Goal: Transaction & Acquisition: Purchase product/service

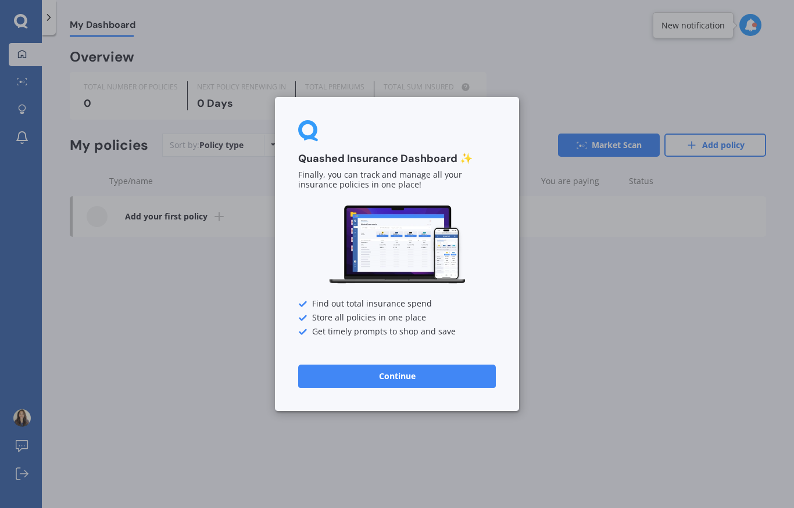
click at [427, 387] on button "Continue" at bounding box center [397, 376] width 198 height 23
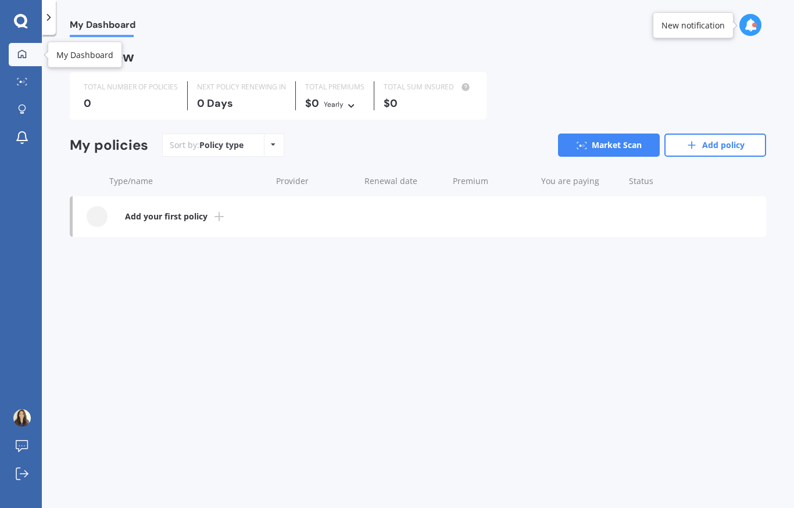
click at [30, 55] on div at bounding box center [21, 54] width 17 height 10
click at [16, 23] on icon at bounding box center [20, 20] width 13 height 13
click at [240, 153] on div "Sort by: Policy type Policy type Alphabetical Date added Renewing next" at bounding box center [223, 145] width 122 height 23
click at [261, 142] on div "Sort by: Policy type Policy type Alphabetical Date added Renewing next" at bounding box center [223, 145] width 122 height 23
click at [272, 142] on icon at bounding box center [273, 144] width 5 height 7
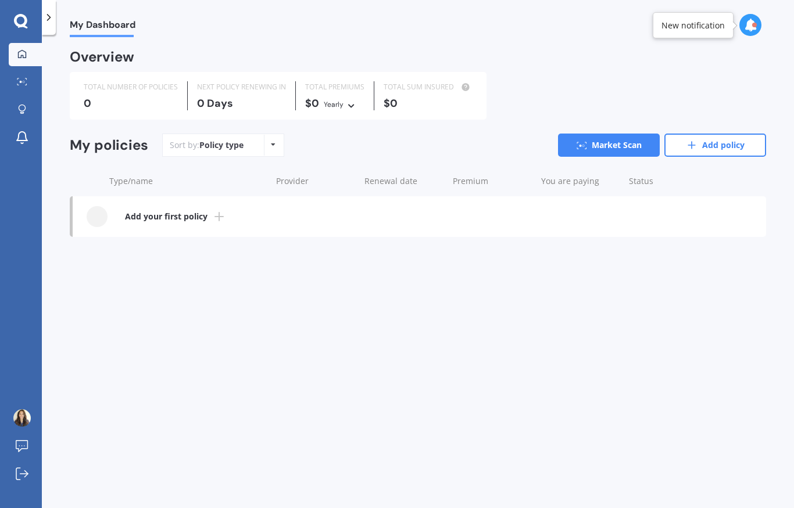
click at [755, 27] on icon at bounding box center [750, 25] width 13 height 13
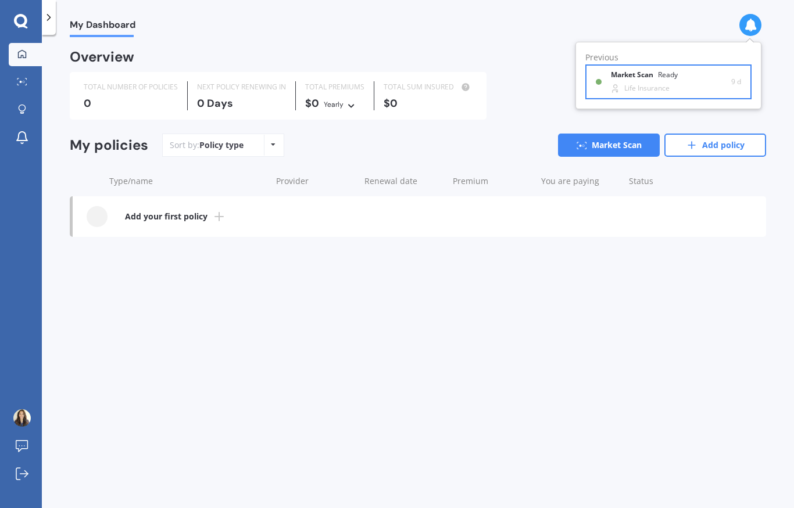
click at [640, 82] on div "Market Scan Ready Life Insurance" at bounding box center [671, 81] width 120 height 21
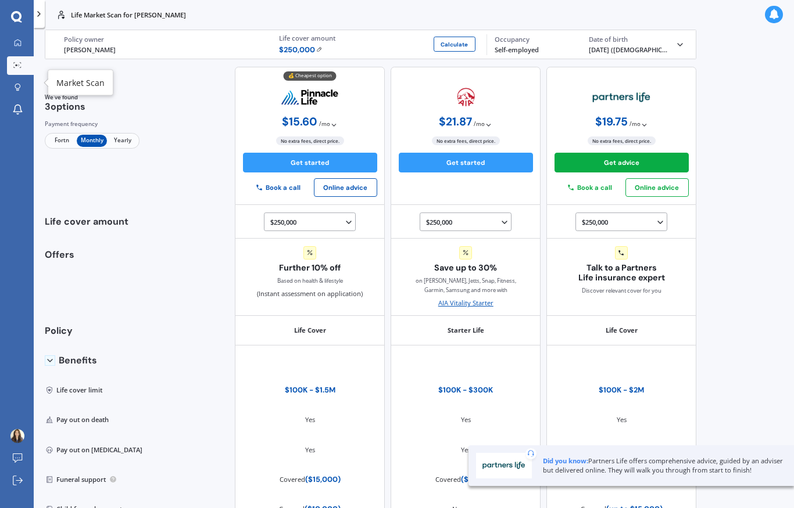
click at [19, 66] on circle at bounding box center [19, 65] width 2 height 2
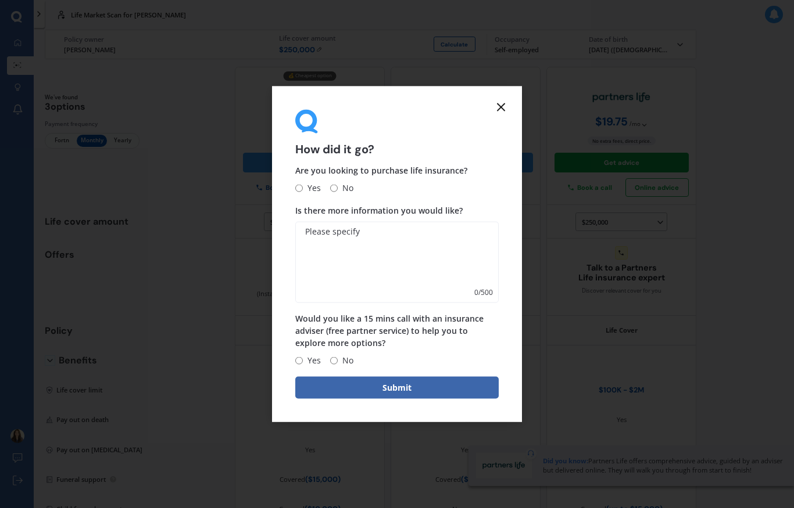
click at [503, 114] on icon at bounding box center [501, 107] width 14 height 14
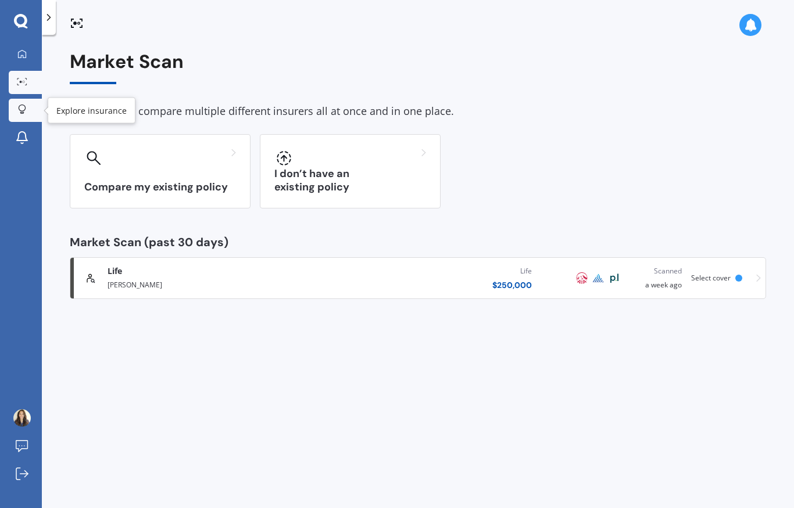
click at [31, 113] on link "Explore insurance" at bounding box center [25, 110] width 33 height 23
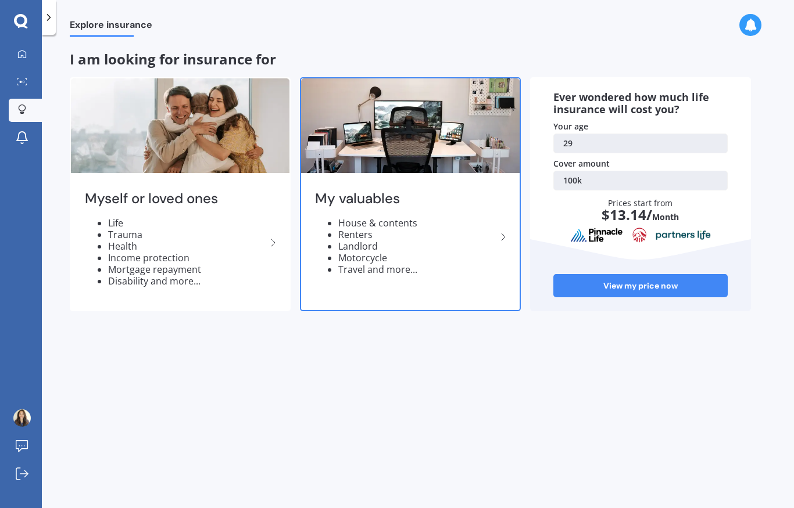
click at [456, 246] on li "Landlord" at bounding box center [417, 247] width 158 height 12
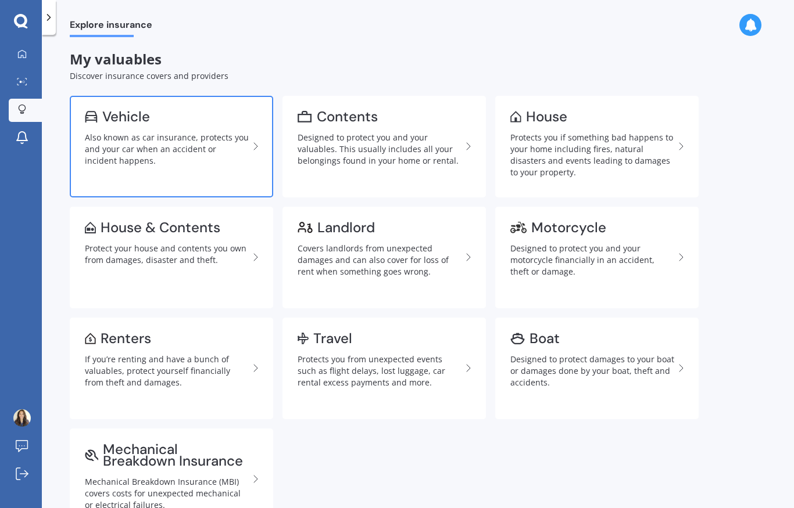
click at [248, 152] on div "Also known as car insurance, protects you and your car when an accident or inci…" at bounding box center [167, 149] width 164 height 35
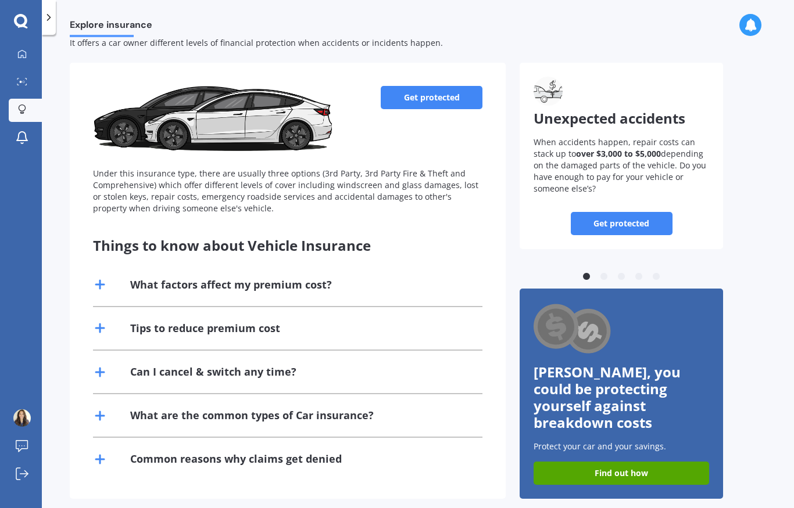
scroll to position [31, 0]
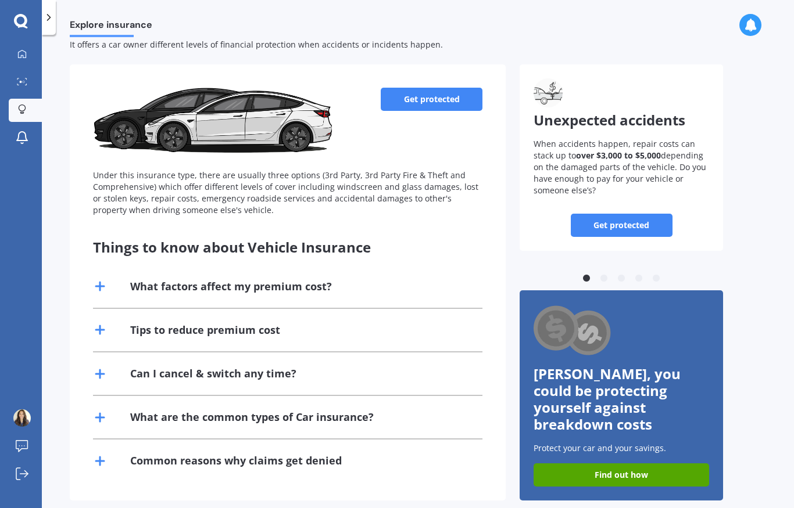
click at [417, 105] on link "Get protected" at bounding box center [432, 99] width 102 height 23
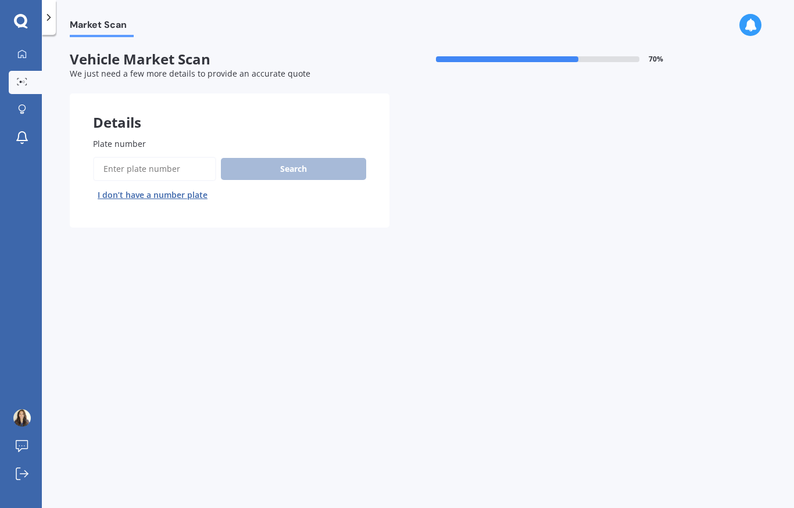
click at [133, 168] on input "Plate number" at bounding box center [154, 169] width 123 height 24
type input "Hrp170"
drag, startPoint x: 133, startPoint y: 163, endPoint x: 0, endPoint y: 159, distance: 133.1
click at [0, 159] on div "My Dashboard Market Scan Explore insurance Notifications [PERSON_NAME] Submit f…" at bounding box center [397, 254] width 794 height 508
type input "Prm170"
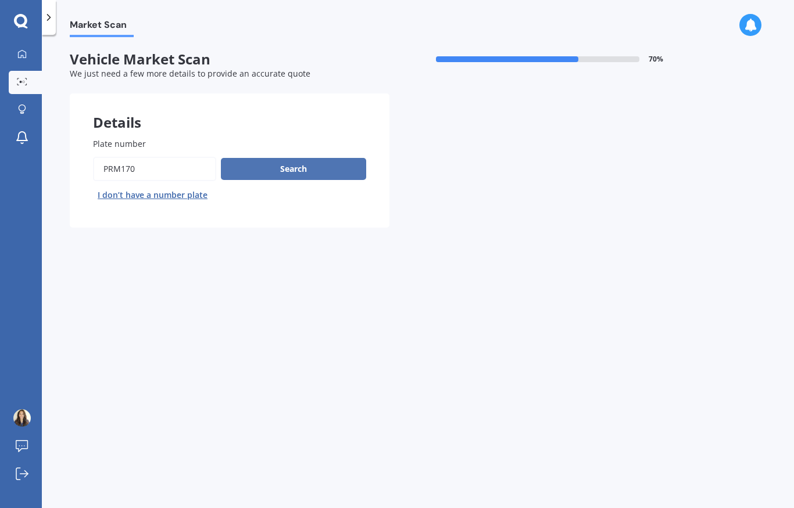
click at [288, 158] on button "Search" at bounding box center [293, 169] width 145 height 22
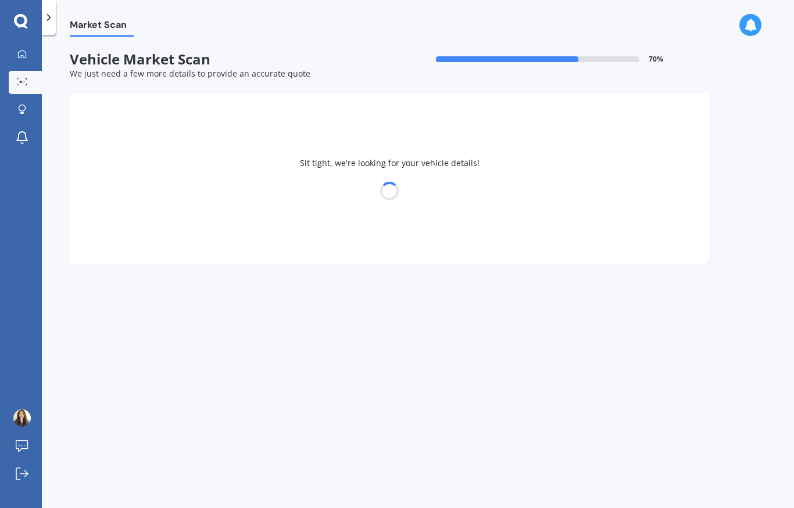
select select "KIA"
select select "SELTOS"
select select "01"
select select "04"
select select "1996"
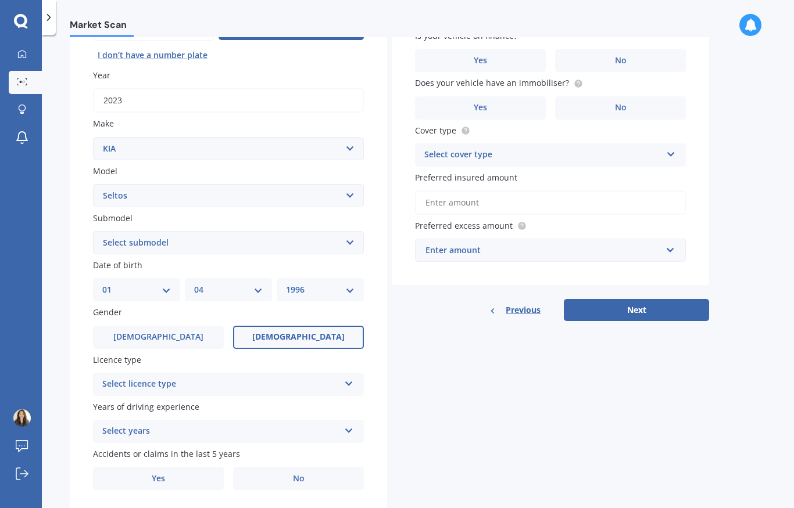
scroll to position [135, 0]
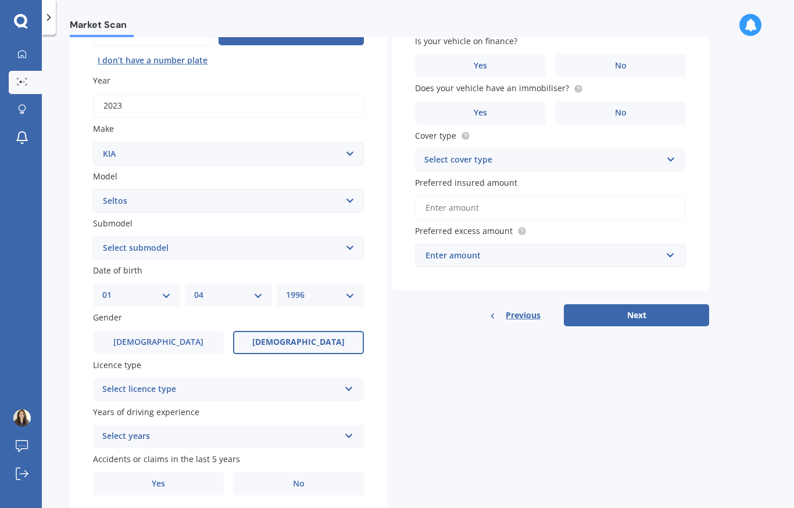
click at [145, 250] on select "Select submodel EX petrol 4WD Ltd petrol 4WD Ltd petrol turbo LTD2.0P/IV LX pet…" at bounding box center [228, 247] width 271 height 23
click at [68, 239] on div "Market Scan Vehicle Market Scan 70 % We just need a few more details to provide…" at bounding box center [418, 274] width 752 height 474
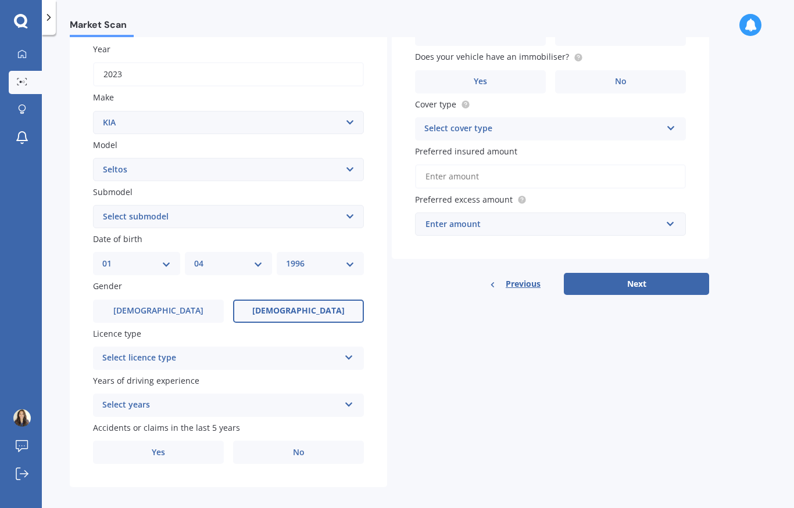
scroll to position [166, 0]
click at [112, 347] on div "Select licence type NZ Full NZ Restricted NZ Learners [GEOGRAPHIC_DATA] [GEOGRA…" at bounding box center [228, 358] width 271 height 23
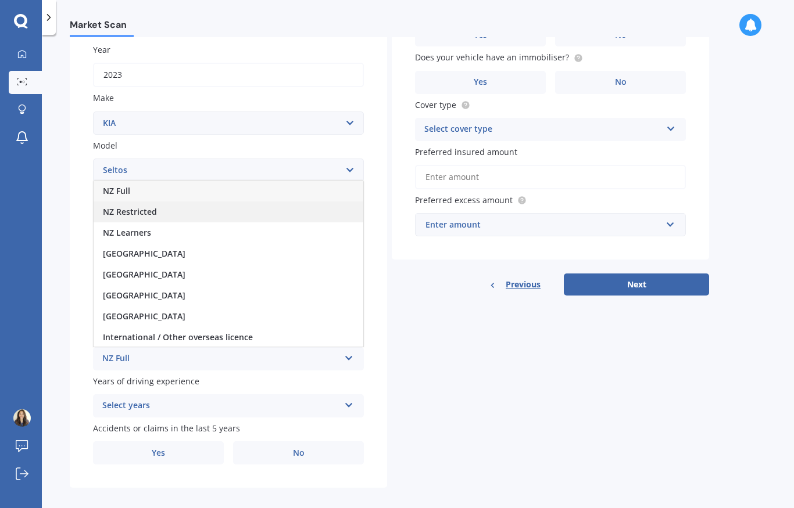
click at [116, 206] on span "NZ Restricted" at bounding box center [130, 211] width 54 height 11
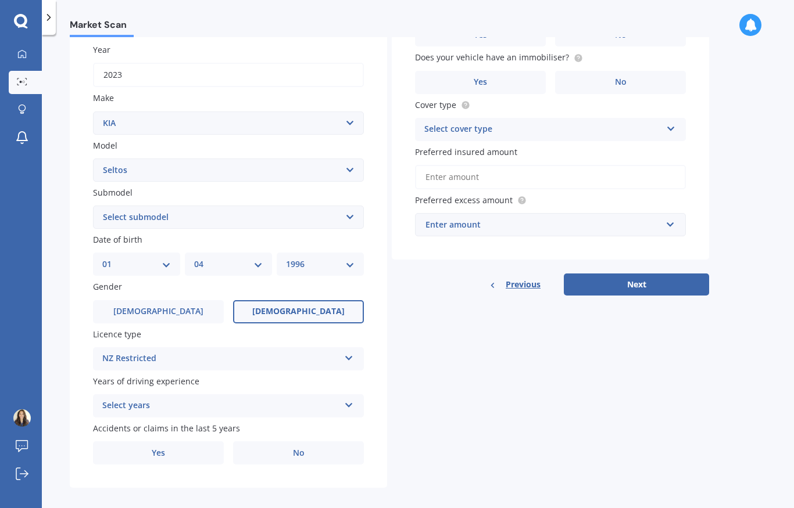
click at [137, 347] on div "NZ Restricted [GEOGRAPHIC_DATA] Full NZ Restricted NZ Learners [GEOGRAPHIC_DATA…" at bounding box center [228, 358] width 271 height 23
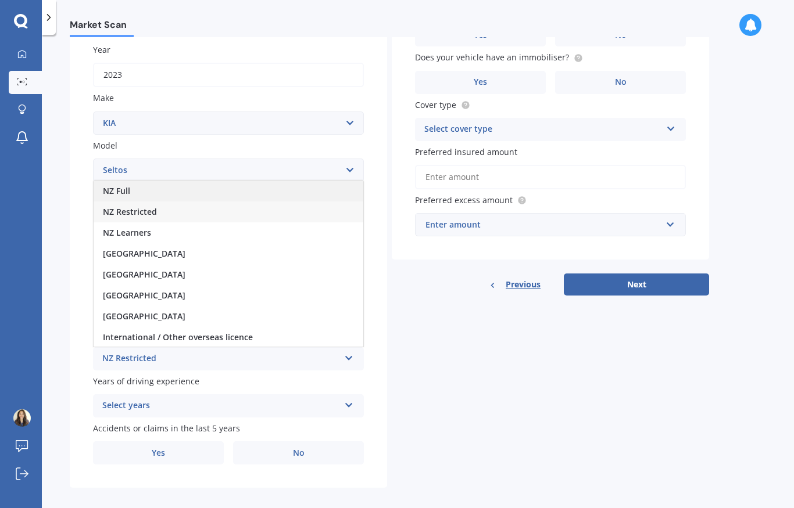
click at [114, 181] on div "NZ Full" at bounding box center [229, 191] width 270 height 21
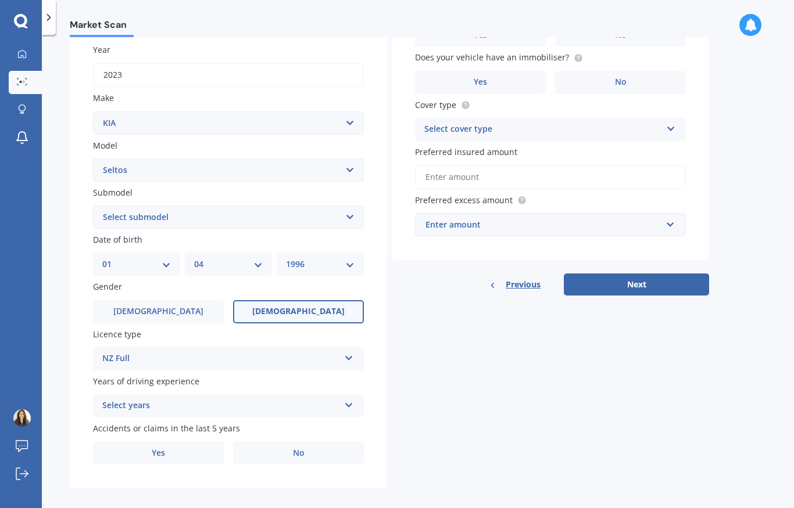
click at [118, 399] on div "Select years" at bounding box center [220, 406] width 237 height 14
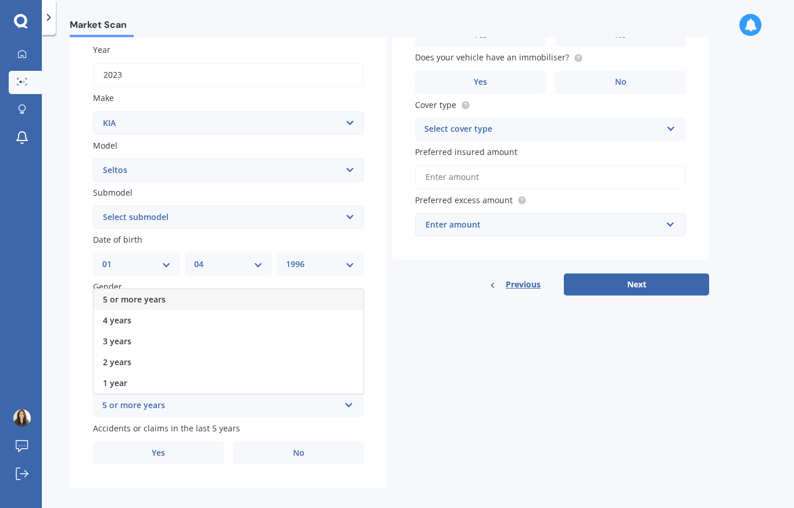
click at [107, 294] on span "5 or more years" at bounding box center [134, 299] width 63 height 11
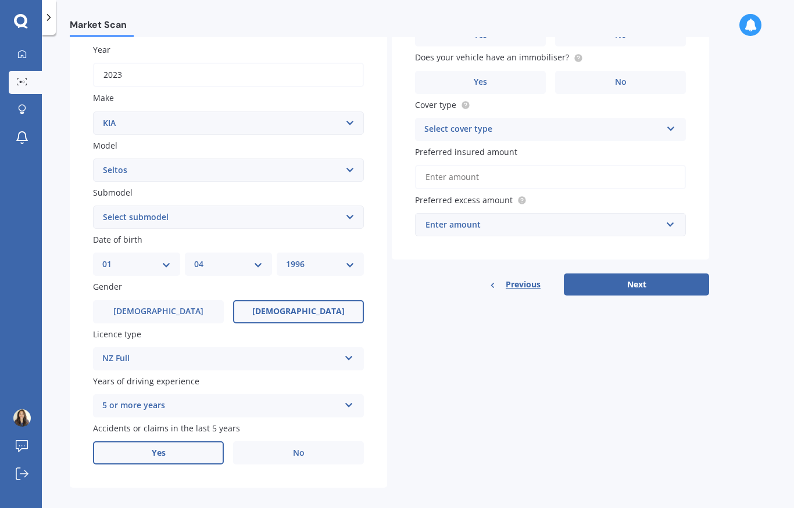
click at [173, 443] on label "Yes" at bounding box center [158, 453] width 131 height 23
click at [0, 0] on input "Yes" at bounding box center [0, 0] width 0 height 0
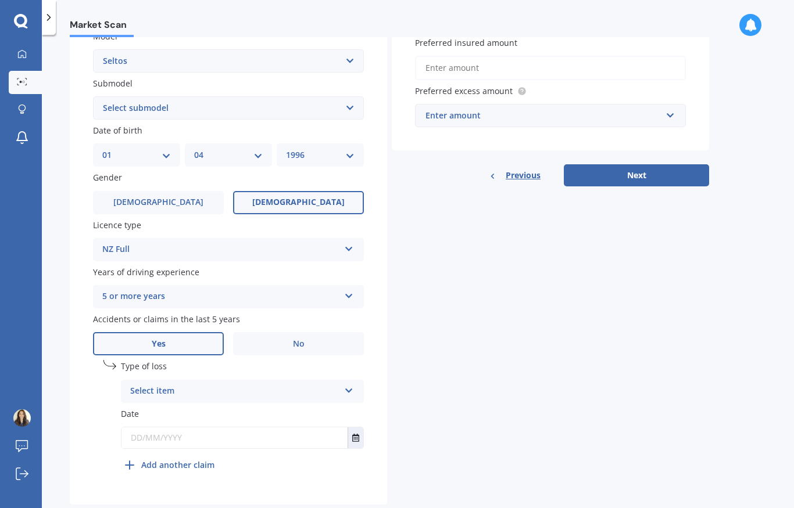
scroll to position [274, 0]
click at [174, 386] on div "Select item" at bounding box center [234, 393] width 209 height 14
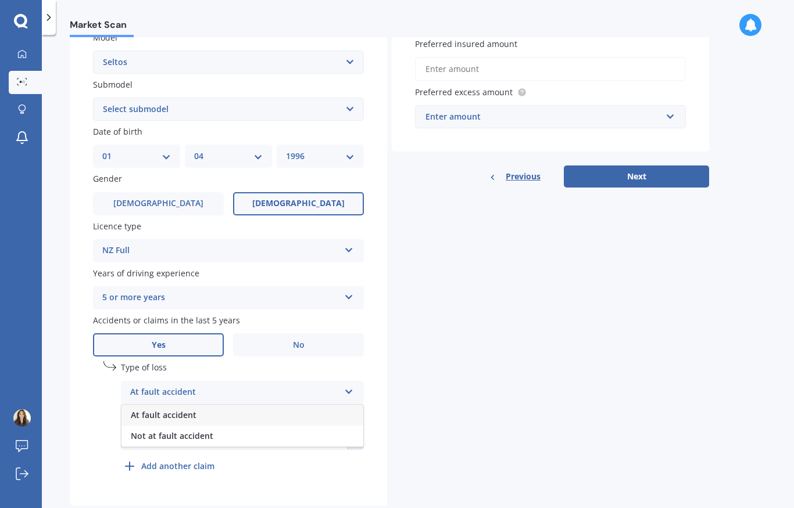
click at [177, 411] on div "At fault accident" at bounding box center [242, 415] width 242 height 21
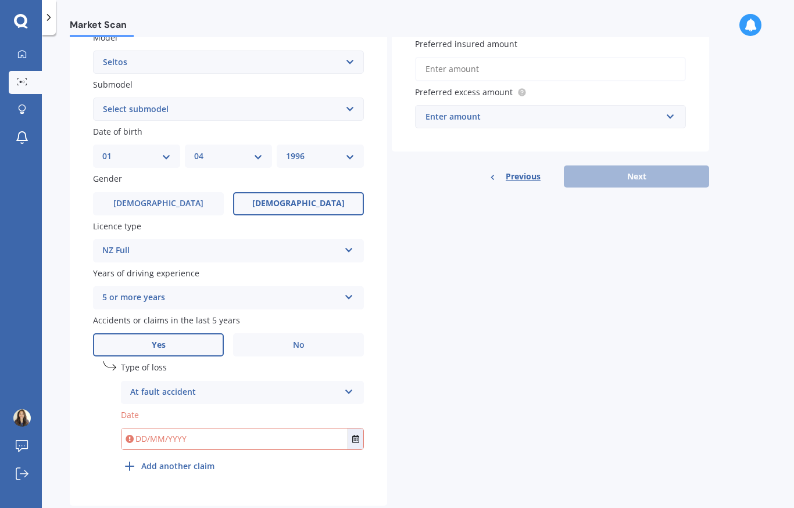
click at [174, 429] on input "text" at bounding box center [234, 439] width 226 height 21
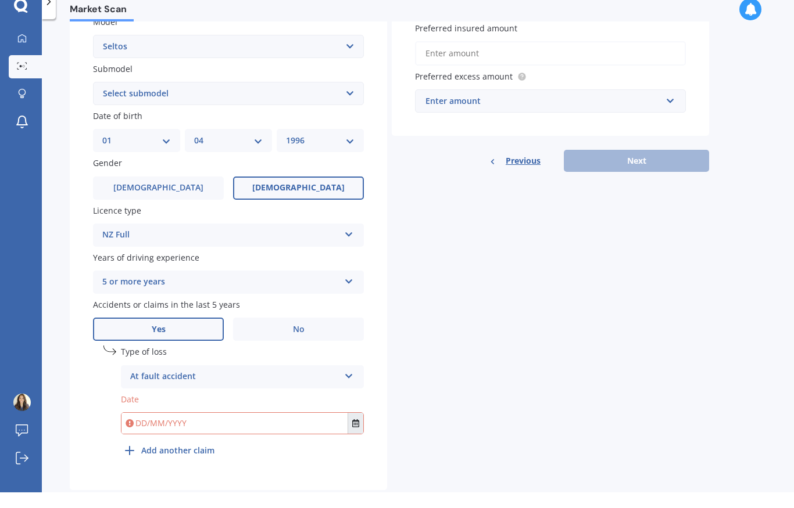
click at [359, 435] on icon "Select date" at bounding box center [355, 439] width 7 height 8
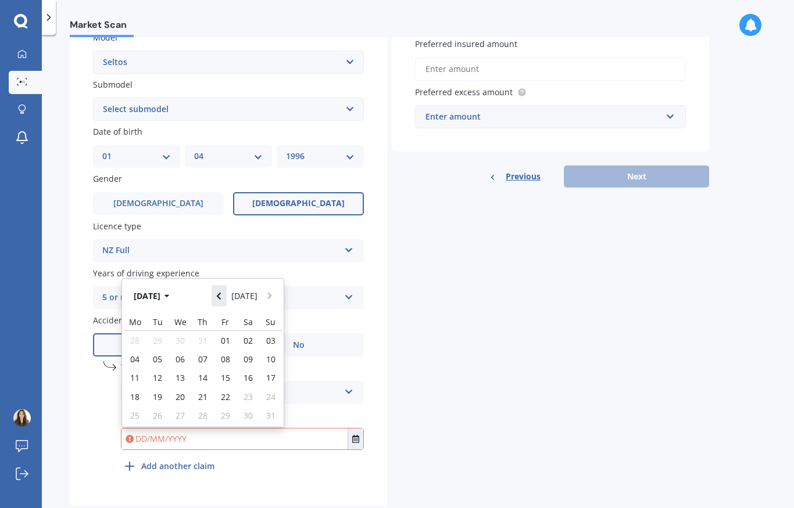
click at [227, 285] on button "Navigate back" at bounding box center [218, 295] width 15 height 21
click at [163, 331] on div "01" at bounding box center [157, 340] width 23 height 19
type input "[DATE]"
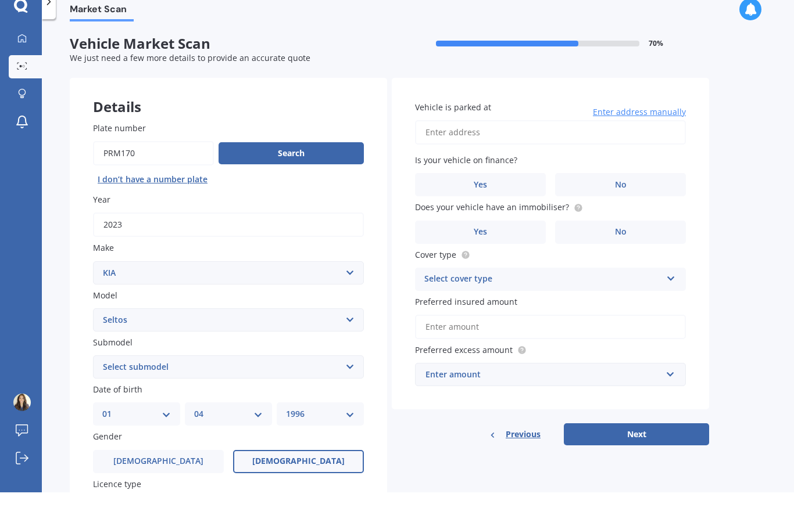
scroll to position [0, 0]
click at [534, 136] on input "Vehicle is parked at" at bounding box center [550, 148] width 271 height 24
type input "[STREET_ADDRESS]"
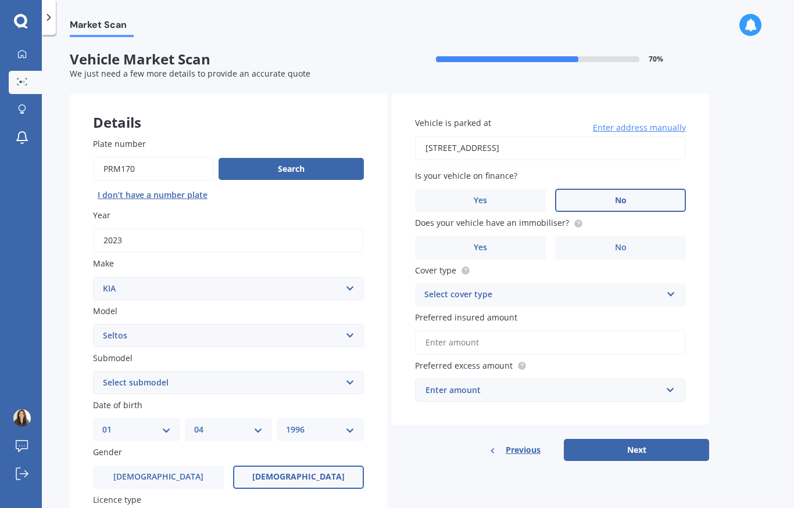
click at [641, 191] on label "No" at bounding box center [620, 200] width 131 height 23
click at [0, 0] on input "No" at bounding box center [0, 0] width 0 height 0
click at [634, 236] on label "No" at bounding box center [620, 247] width 131 height 23
click at [0, 0] on input "No" at bounding box center [0, 0] width 0 height 0
click at [561, 293] on div "Select cover type" at bounding box center [542, 295] width 237 height 14
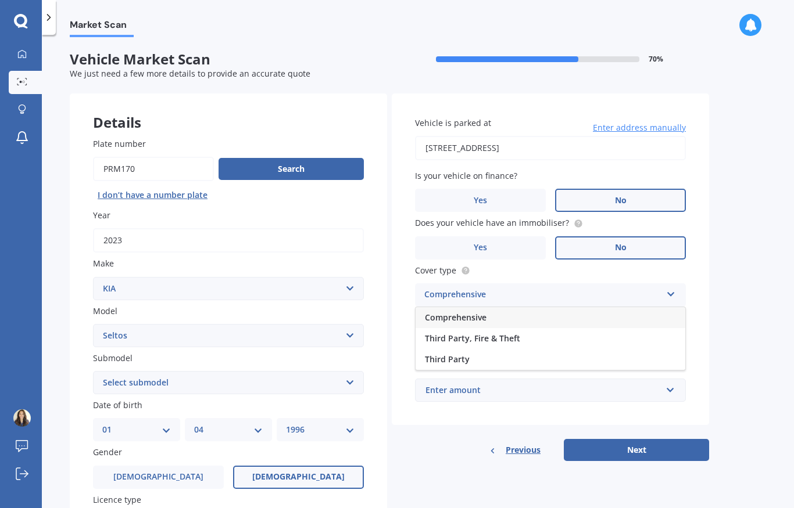
click at [523, 309] on div "Comprehensive" at bounding box center [550, 317] width 270 height 21
click at [508, 340] on input "Preferred insured amount" at bounding box center [550, 343] width 271 height 24
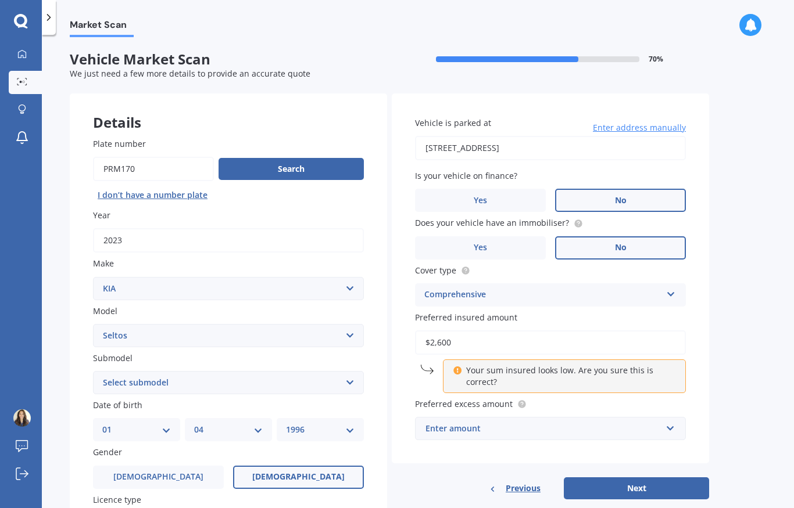
type input "$26,000"
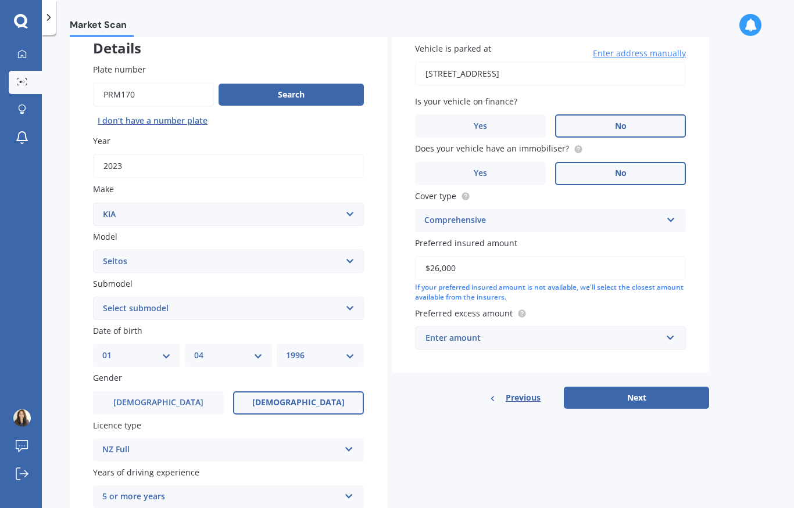
scroll to position [74, 0]
click at [648, 340] on input "text" at bounding box center [546, 339] width 260 height 22
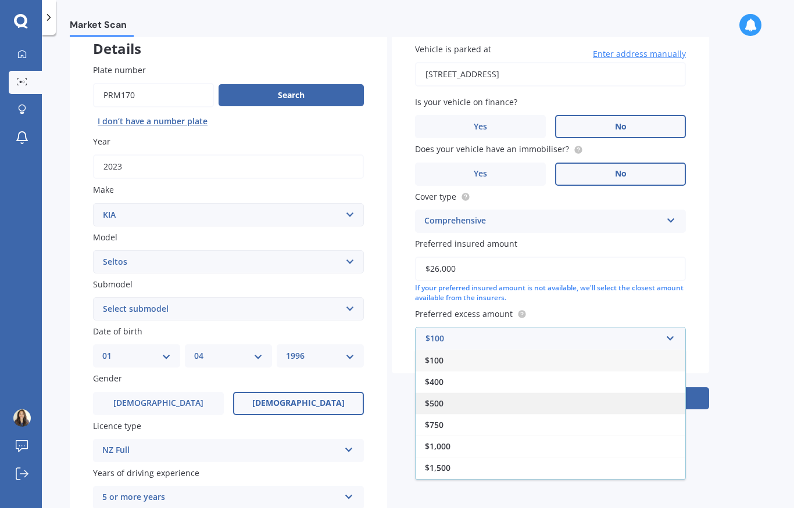
click at [467, 393] on div "$500" at bounding box center [550, 403] width 270 height 21
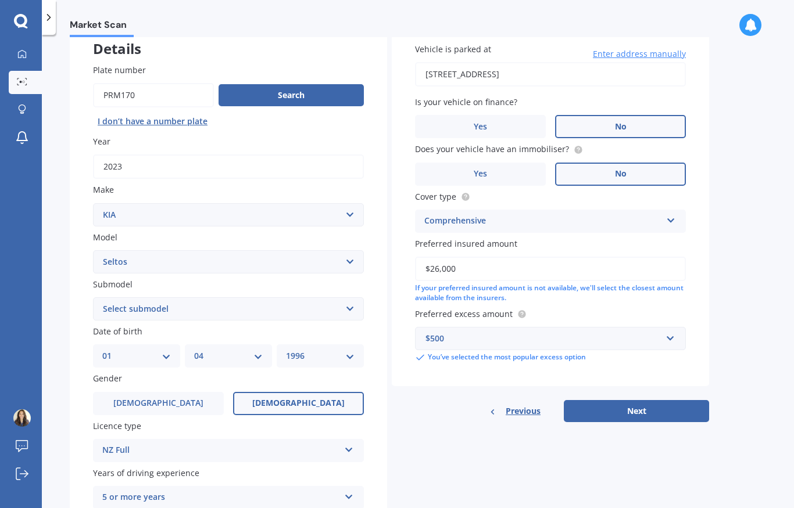
click at [681, 407] on button "Next" at bounding box center [636, 411] width 145 height 22
click at [327, 300] on select "Select submodel EX petrol 4WD Ltd petrol 4WD Ltd petrol turbo LTD2.0P/IV LX pet…" at bounding box center [228, 308] width 271 height 23
select select "LTD PETROL 4WD"
click at [687, 404] on button "Next" at bounding box center [636, 411] width 145 height 22
select select "01"
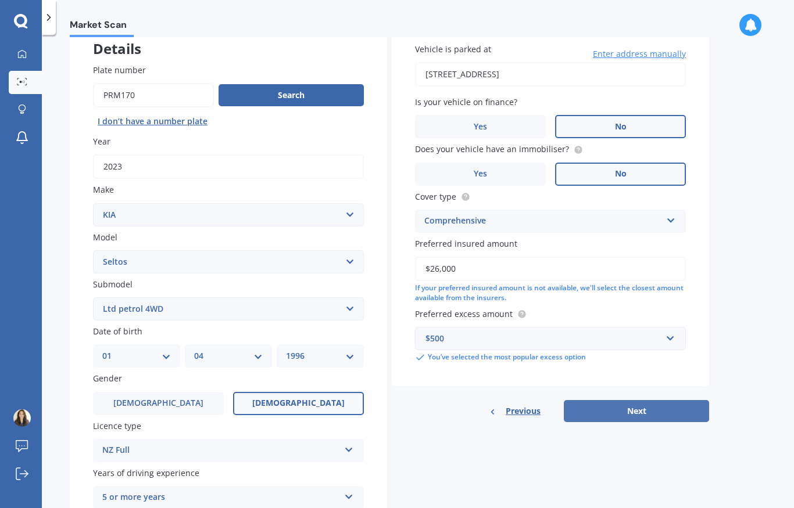
select select "04"
select select "1996"
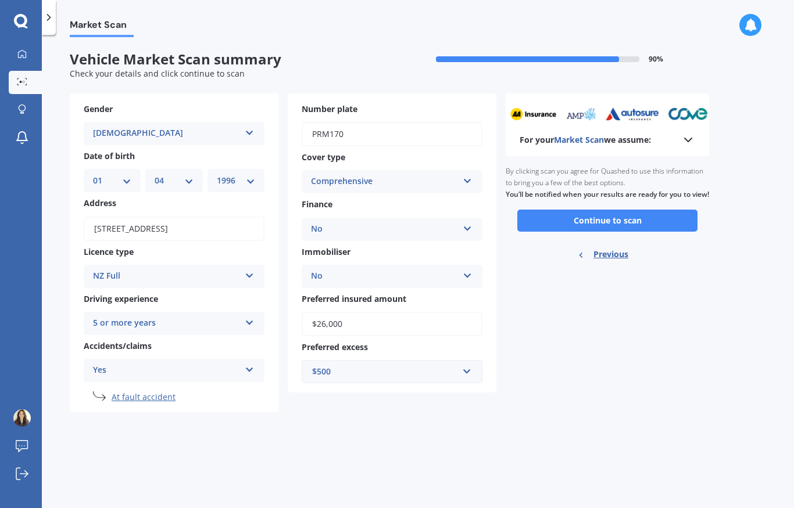
scroll to position [0, 0]
click at [680, 223] on button "Continue to scan" at bounding box center [607, 221] width 180 height 22
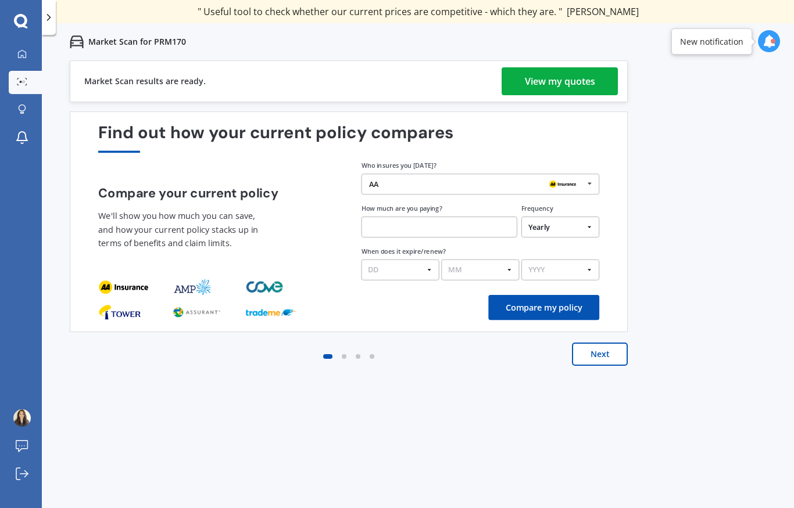
click at [577, 65] on div "Market Scan results are ready. View my quotes" at bounding box center [349, 81] width 558 height 42
click at [558, 76] on div "View my quotes" at bounding box center [560, 81] width 70 height 28
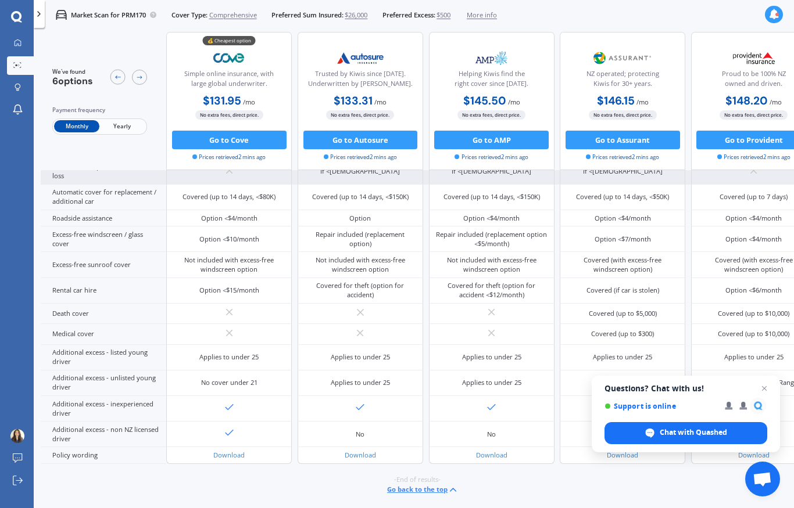
scroll to position [542, 0]
